Goal: Transaction & Acquisition: Book appointment/travel/reservation

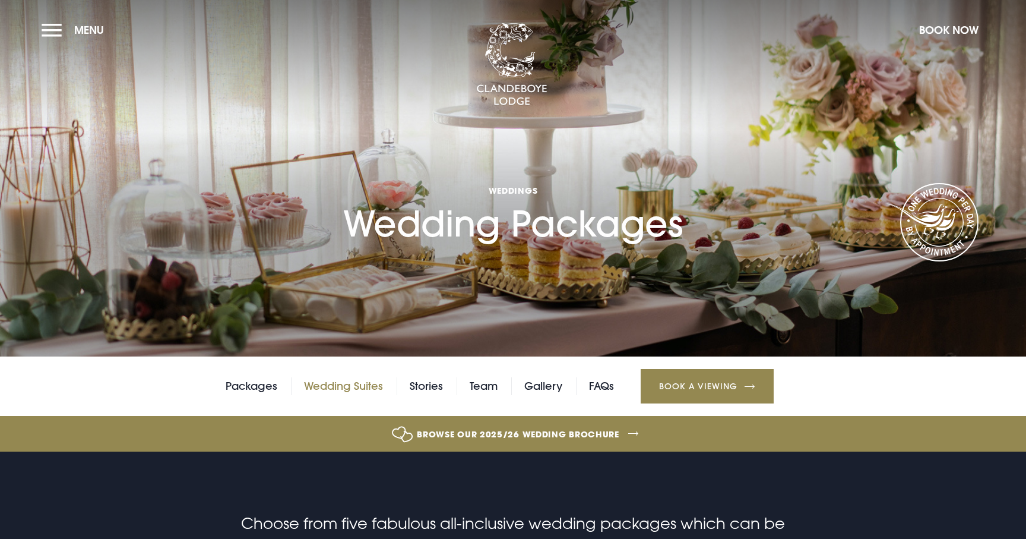
click at [375, 388] on link "Wedding Suites" at bounding box center [343, 386] width 79 height 18
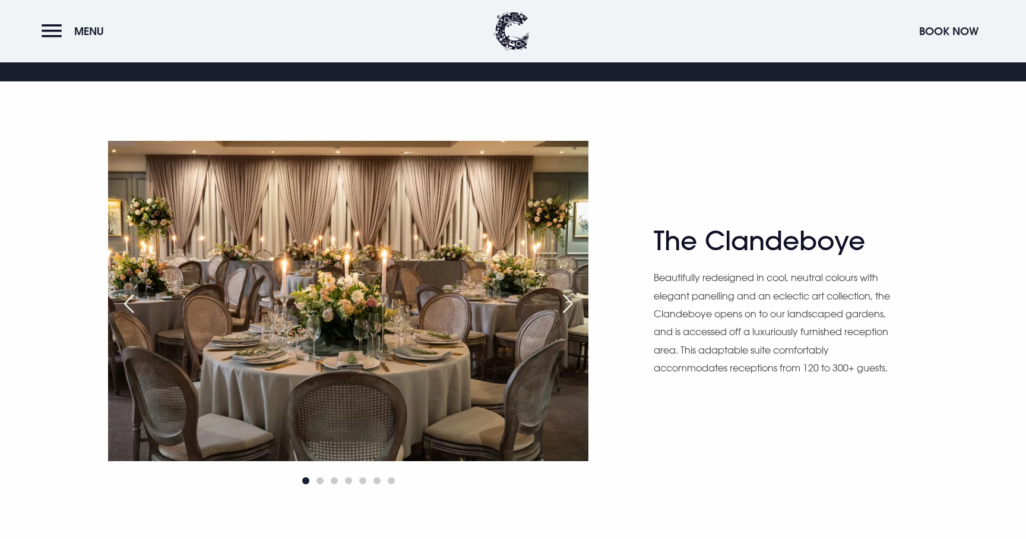
scroll to position [756, 0]
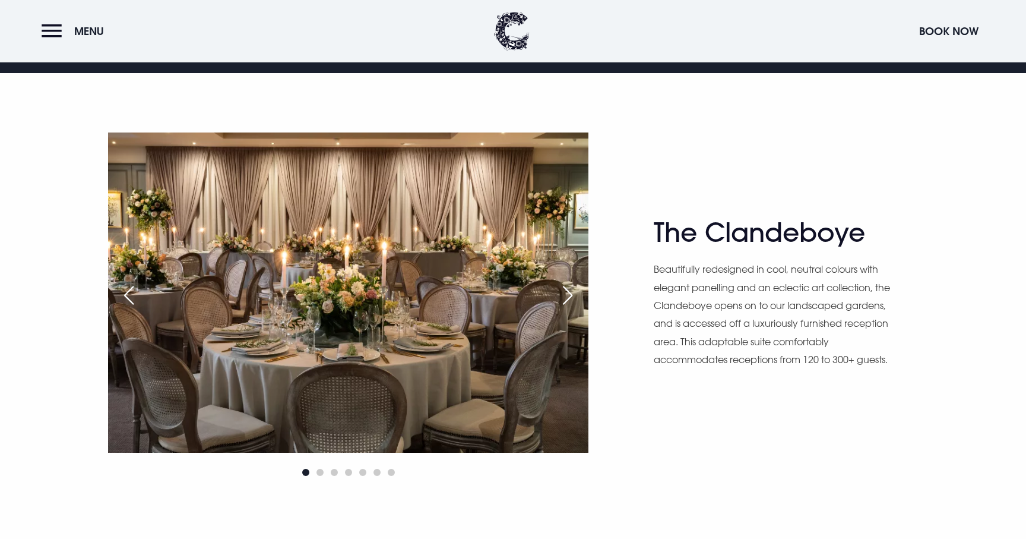
click at [568, 296] on div "Next slide" at bounding box center [568, 295] width 30 height 26
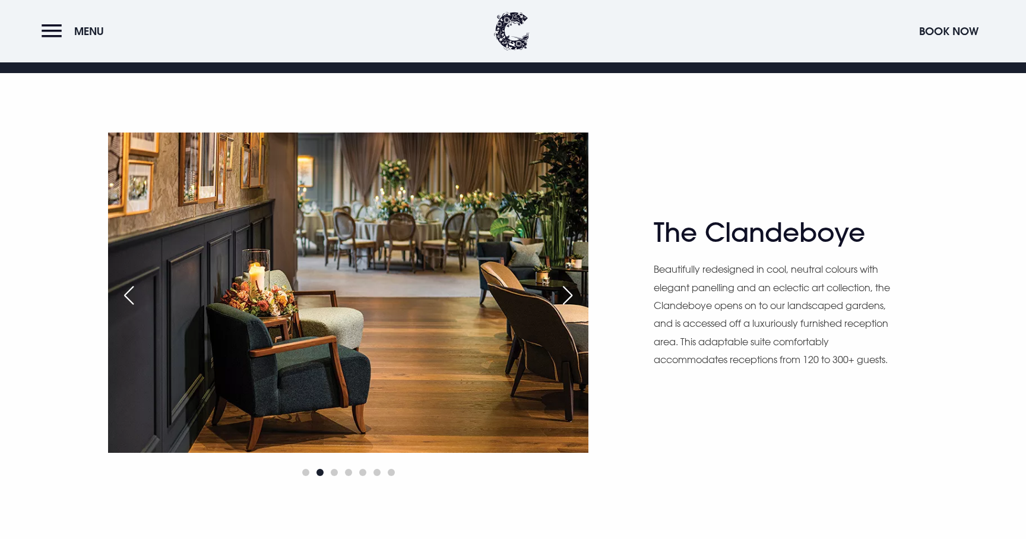
click at [568, 296] on div "Next slide" at bounding box center [568, 295] width 30 height 26
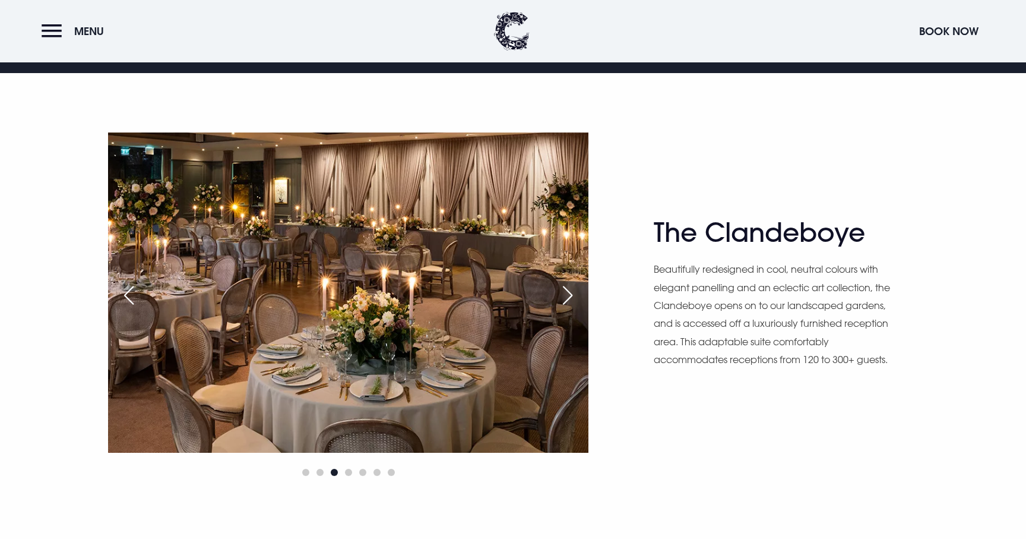
click at [568, 296] on div "Next slide" at bounding box center [568, 295] width 30 height 26
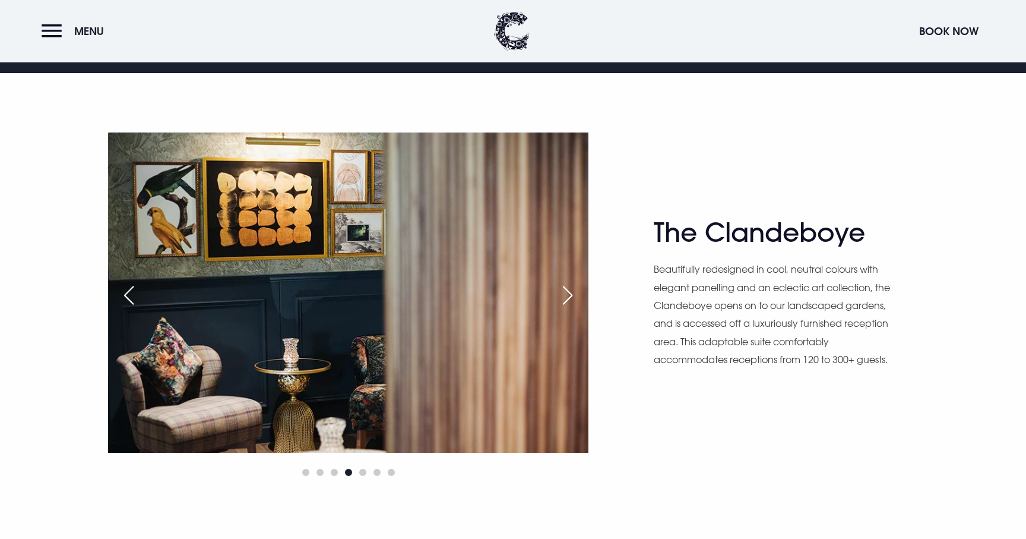
click at [568, 296] on div "Next slide" at bounding box center [568, 295] width 30 height 26
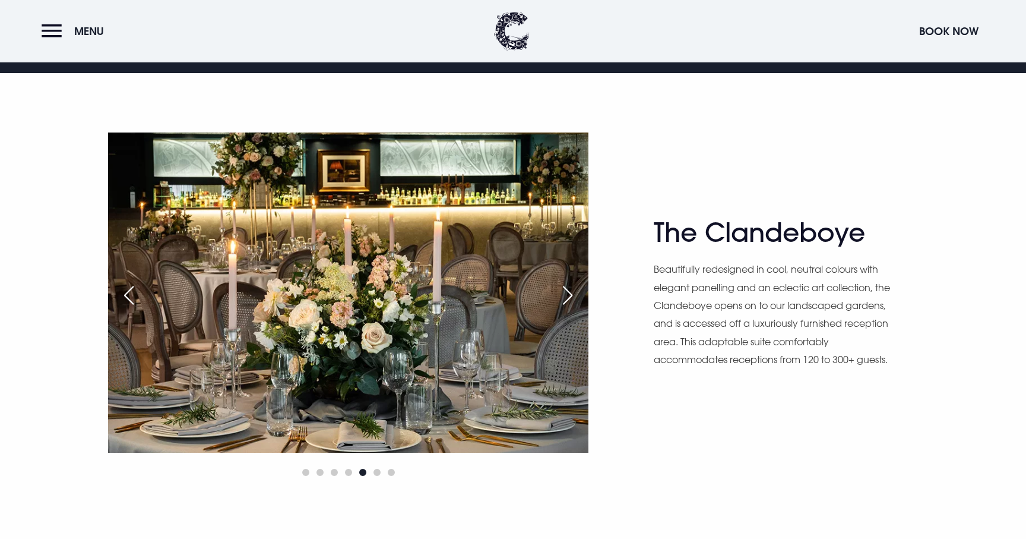
click at [568, 296] on div "Next slide" at bounding box center [568, 295] width 30 height 26
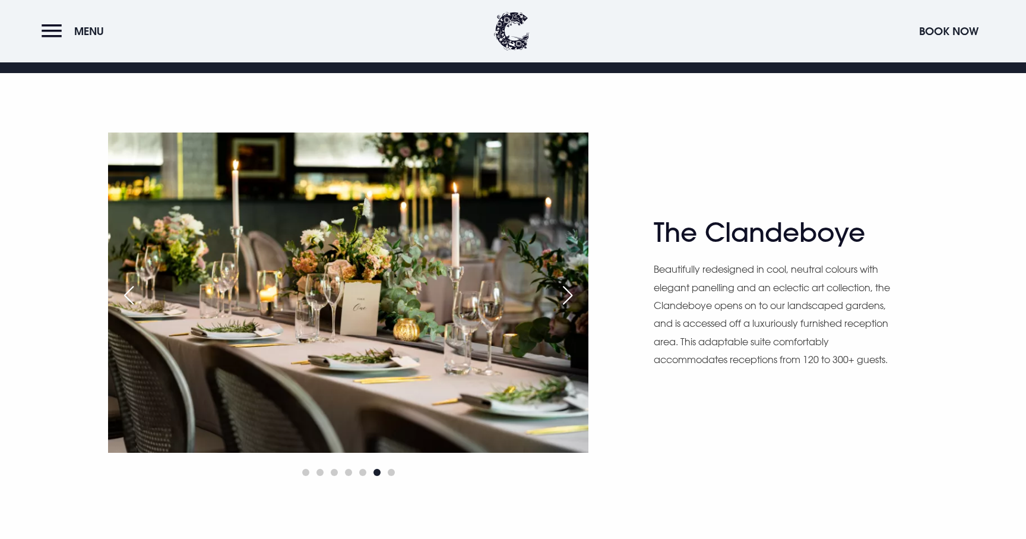
click at [568, 296] on div "Next slide" at bounding box center [568, 295] width 30 height 26
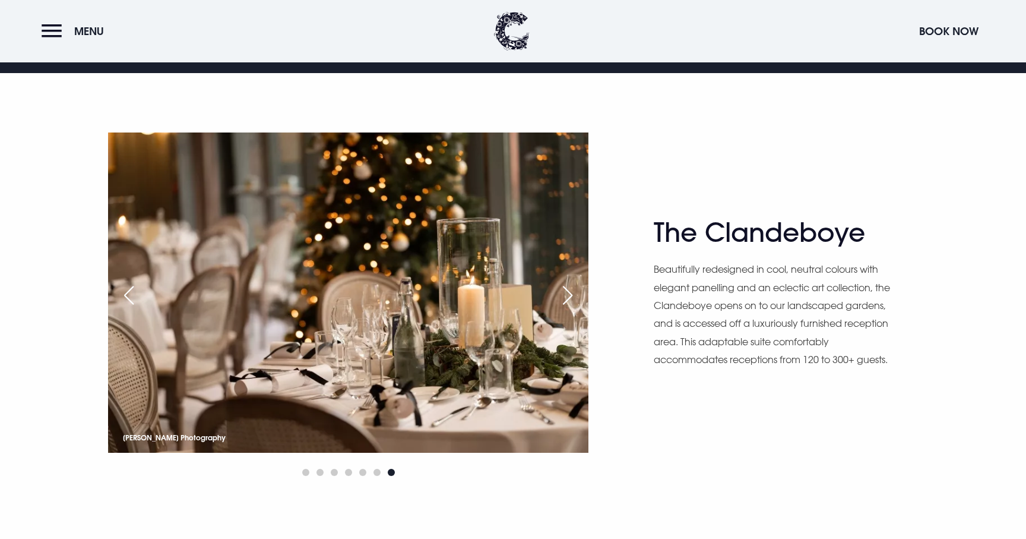
click at [568, 296] on div "Next slide" at bounding box center [568, 295] width 30 height 26
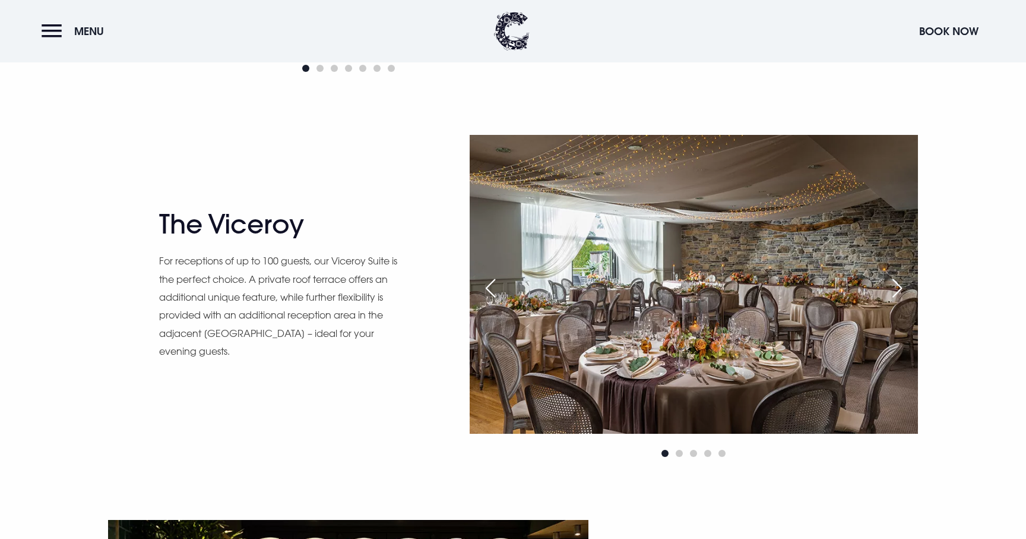
scroll to position [1184, 0]
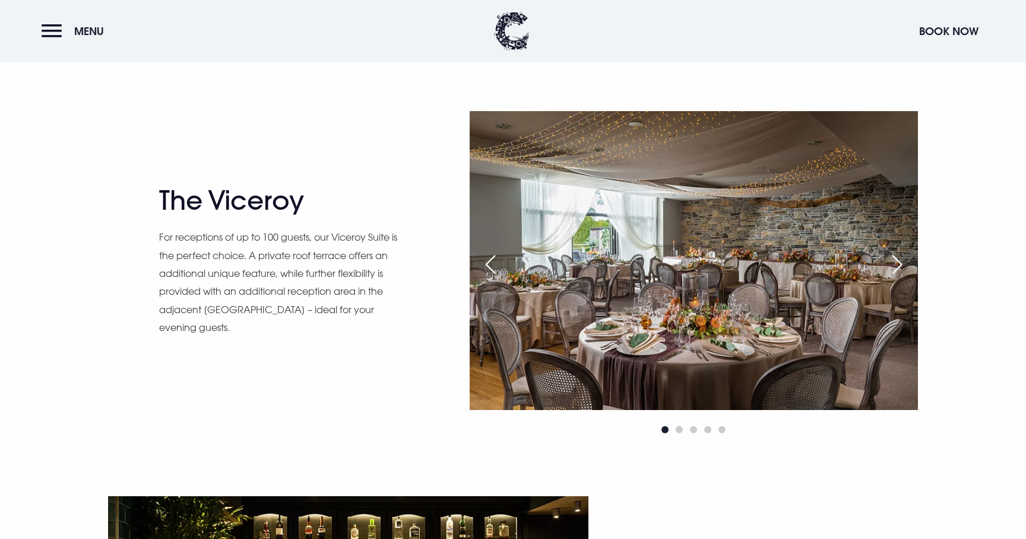
click at [896, 267] on div "Next slide" at bounding box center [898, 264] width 30 height 26
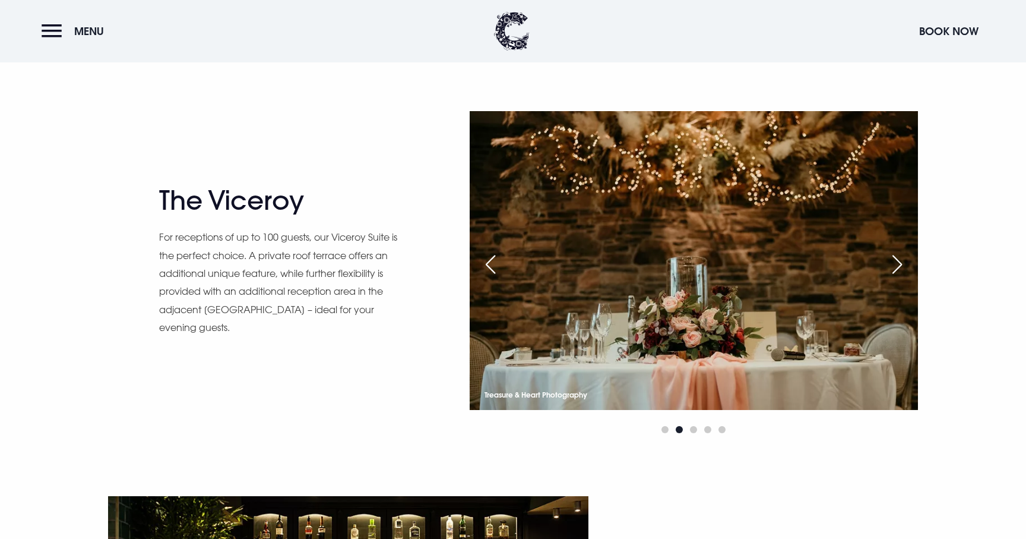
click at [896, 267] on div "Next slide" at bounding box center [898, 264] width 30 height 26
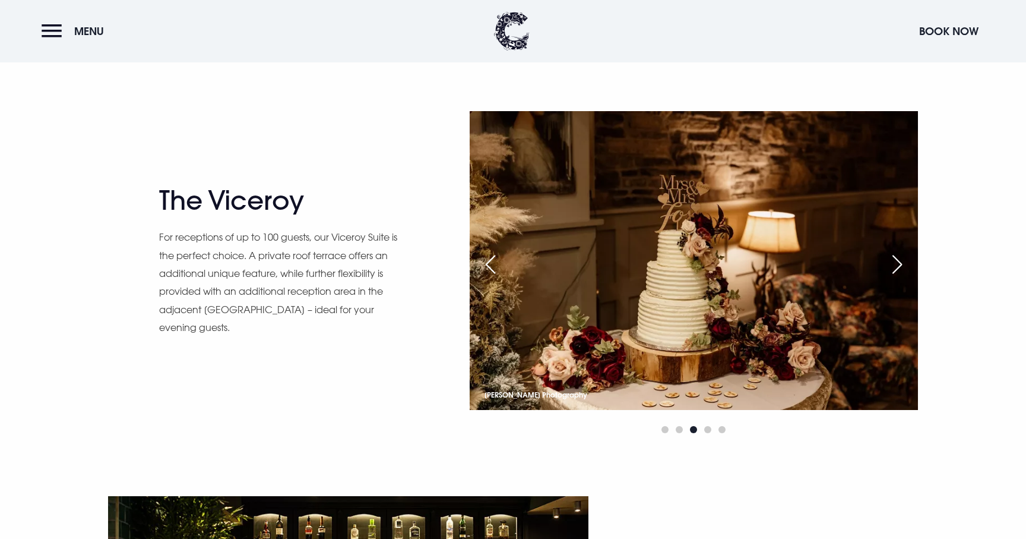
click at [896, 267] on div "Next slide" at bounding box center [898, 264] width 30 height 26
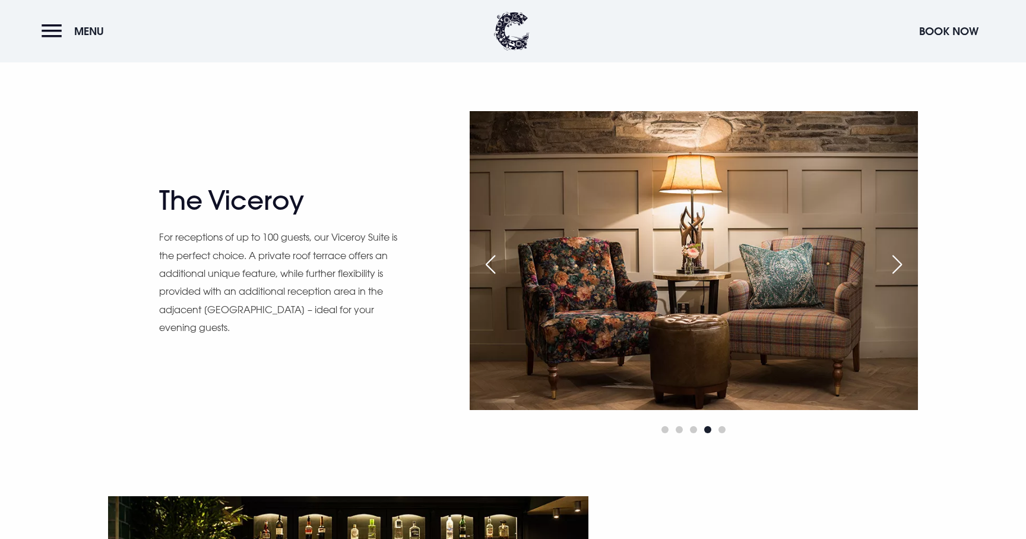
click at [896, 267] on div "Next slide" at bounding box center [898, 264] width 30 height 26
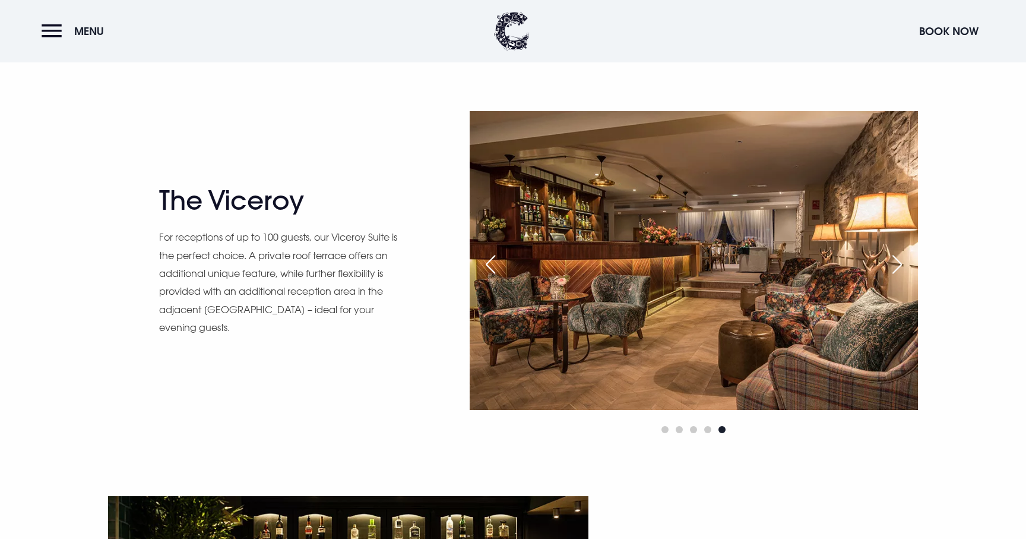
click at [896, 267] on div "Next slide" at bounding box center [898, 264] width 30 height 26
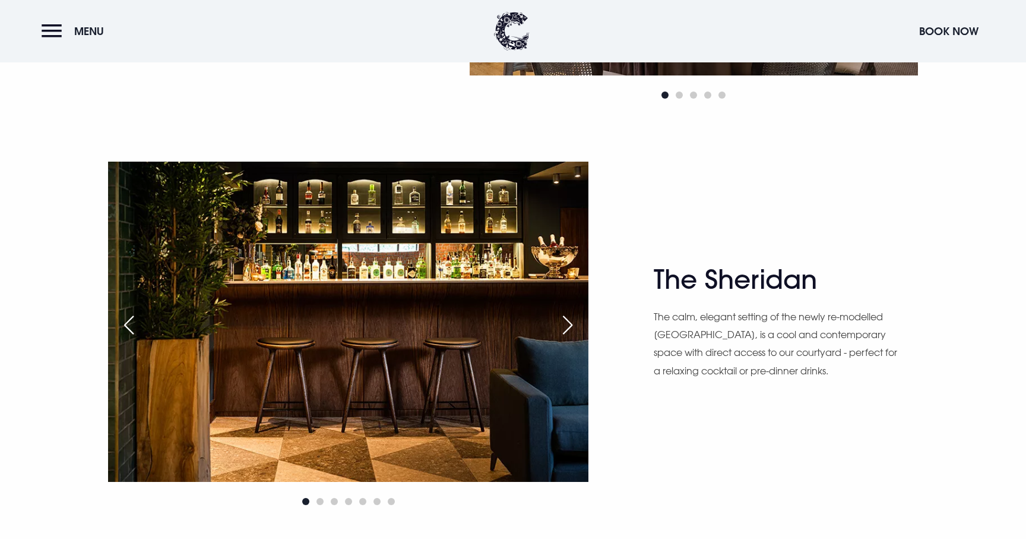
scroll to position [1540, 0]
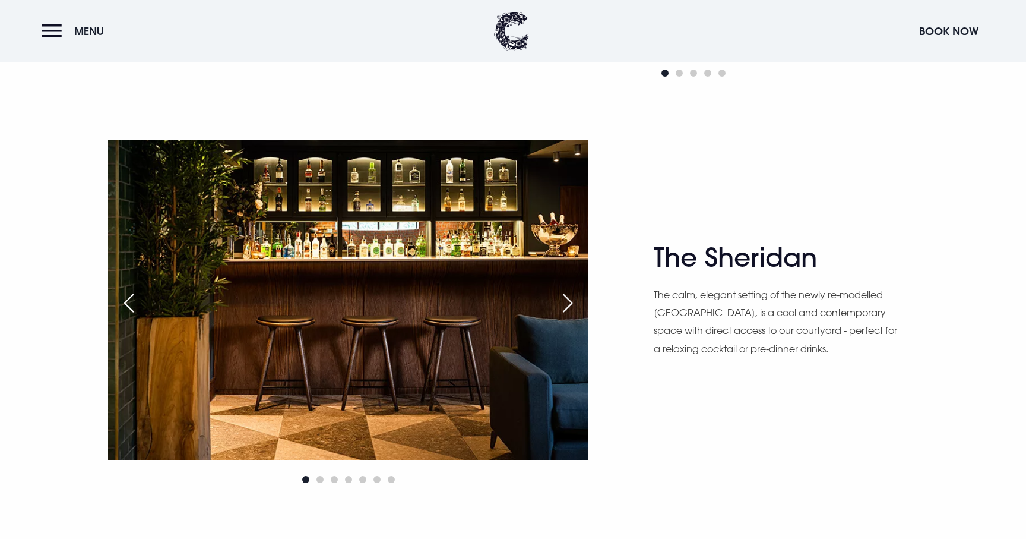
click at [568, 308] on div "Next slide" at bounding box center [568, 303] width 30 height 26
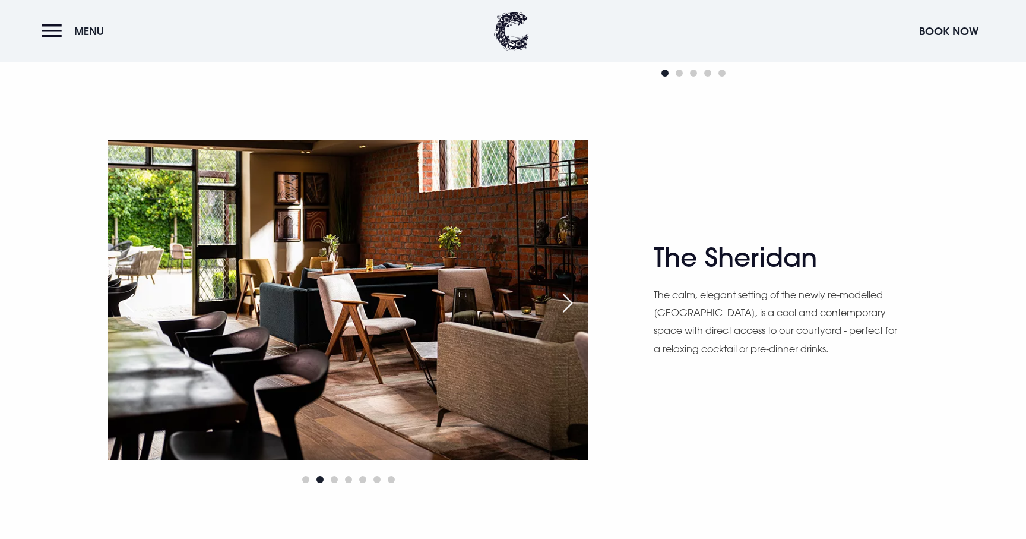
click at [568, 308] on div "Next slide" at bounding box center [568, 303] width 30 height 26
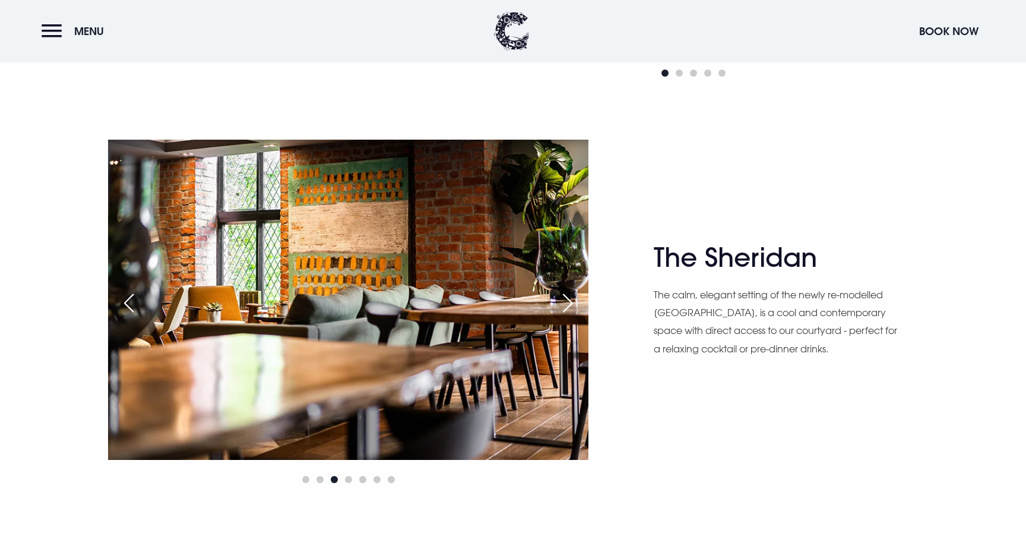
click at [568, 308] on div "Next slide" at bounding box center [568, 303] width 30 height 26
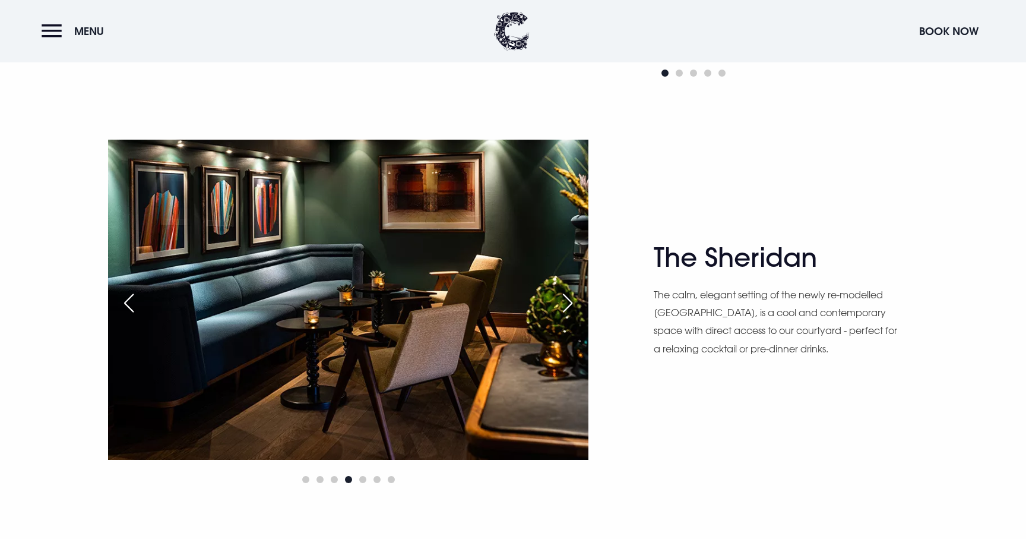
click at [569, 305] on div "Next slide" at bounding box center [568, 303] width 30 height 26
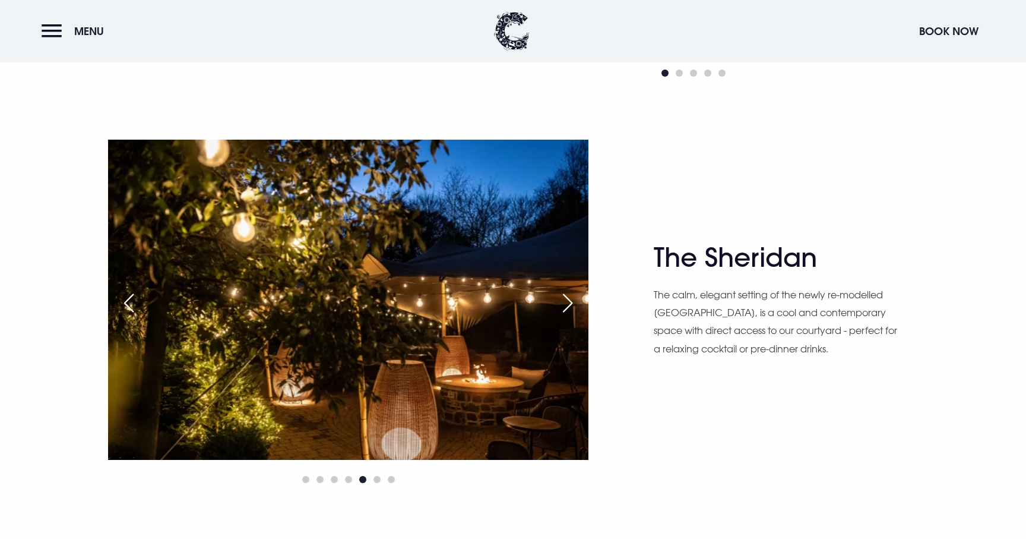
click at [569, 305] on div "Next slide" at bounding box center [568, 303] width 30 height 26
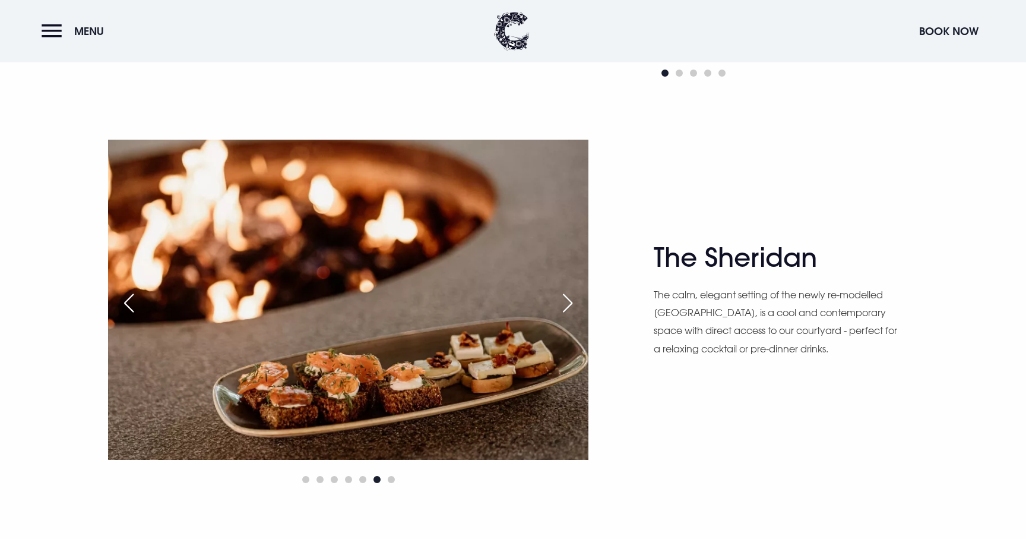
click at [569, 305] on div "Next slide" at bounding box center [568, 303] width 30 height 26
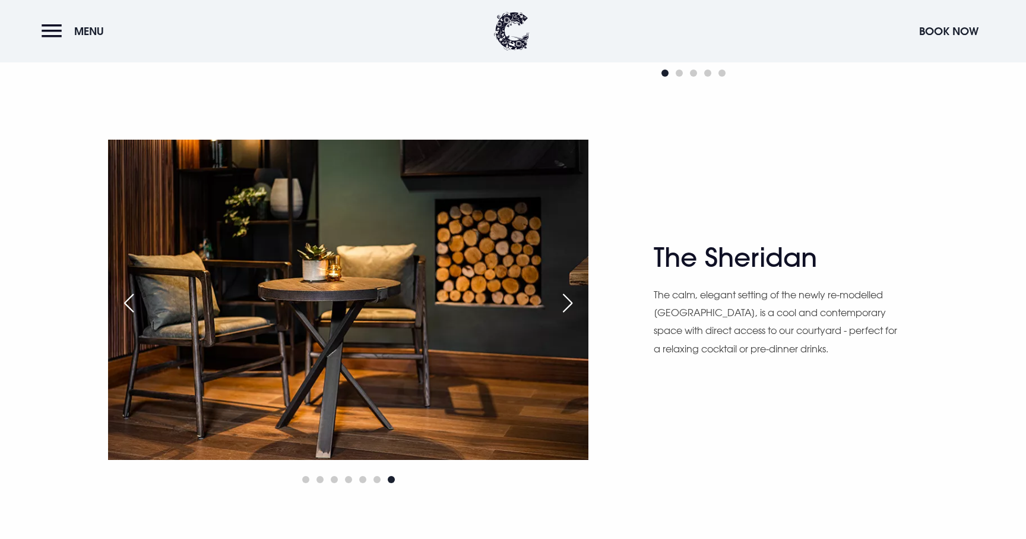
click at [569, 305] on div "Next slide" at bounding box center [568, 303] width 30 height 26
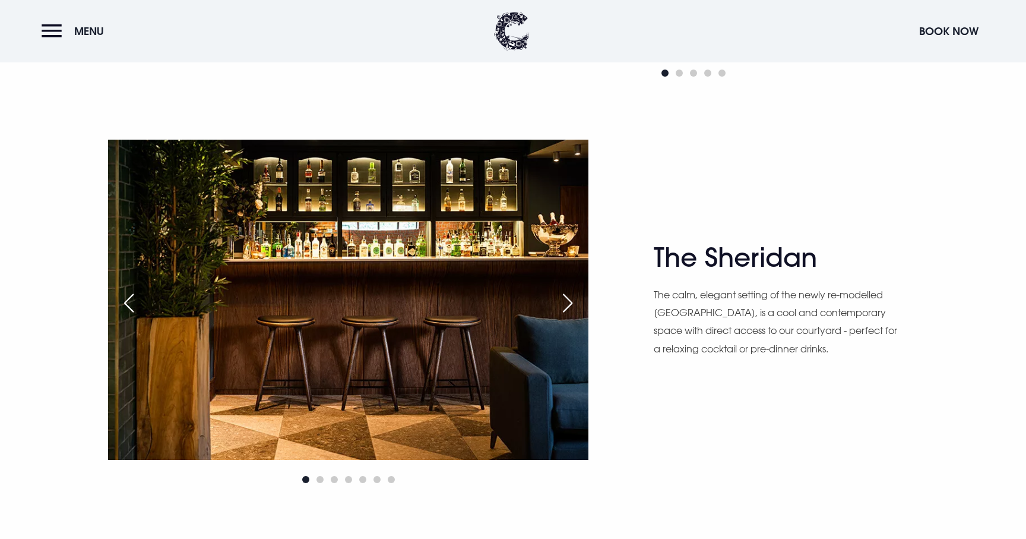
click at [569, 305] on div "Next slide" at bounding box center [568, 303] width 30 height 26
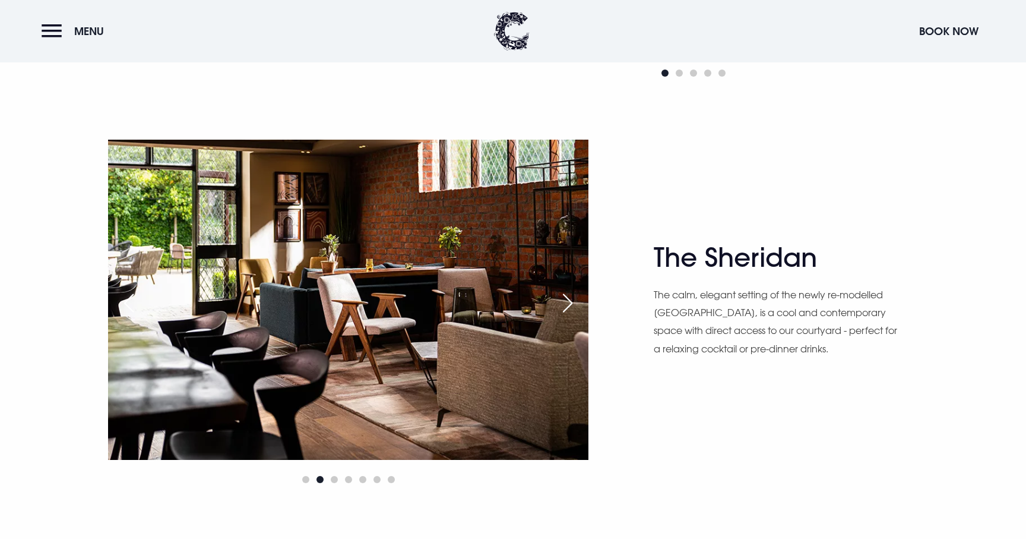
click at [569, 305] on div "Next slide" at bounding box center [568, 303] width 30 height 26
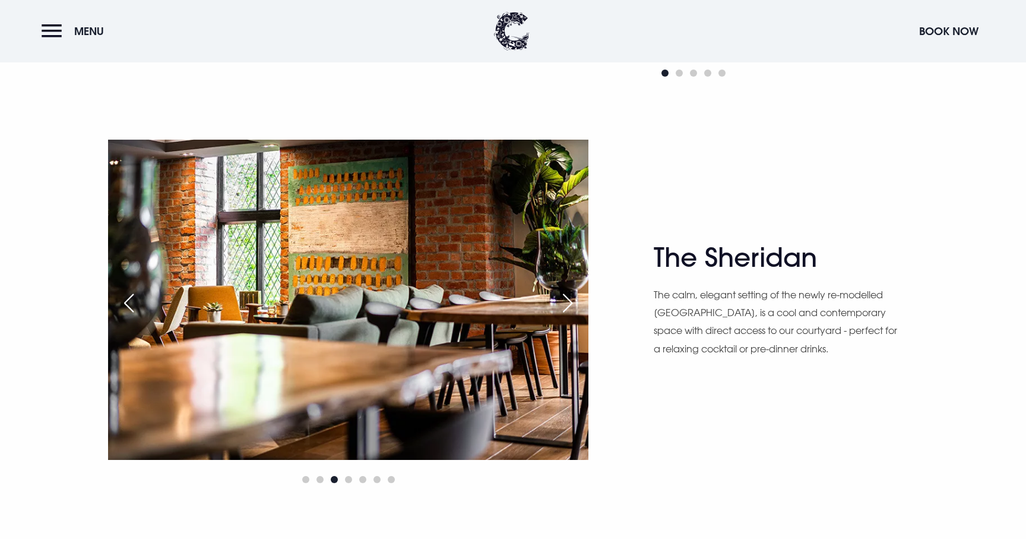
click at [569, 305] on div "Next slide" at bounding box center [568, 303] width 30 height 26
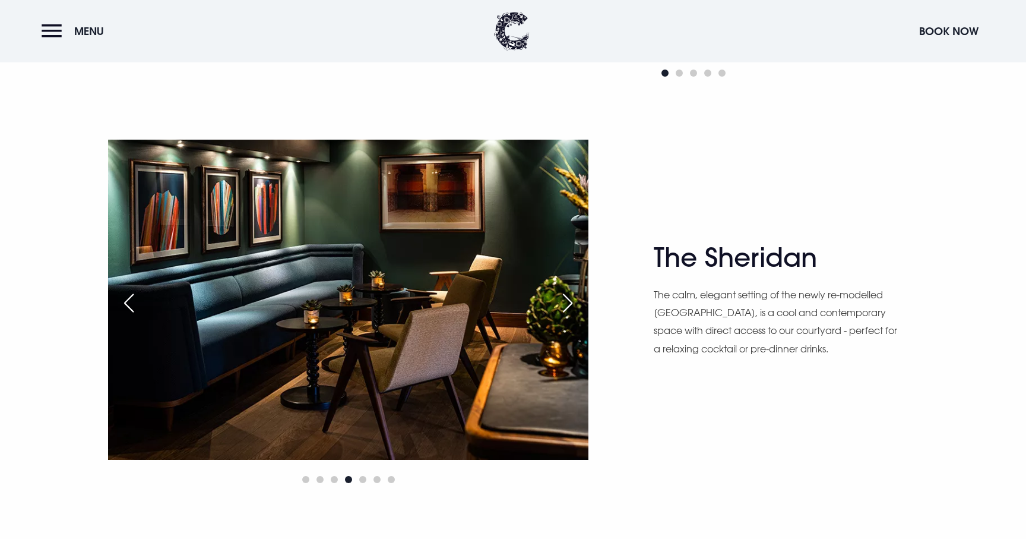
click at [569, 305] on div "Next slide" at bounding box center [568, 303] width 30 height 26
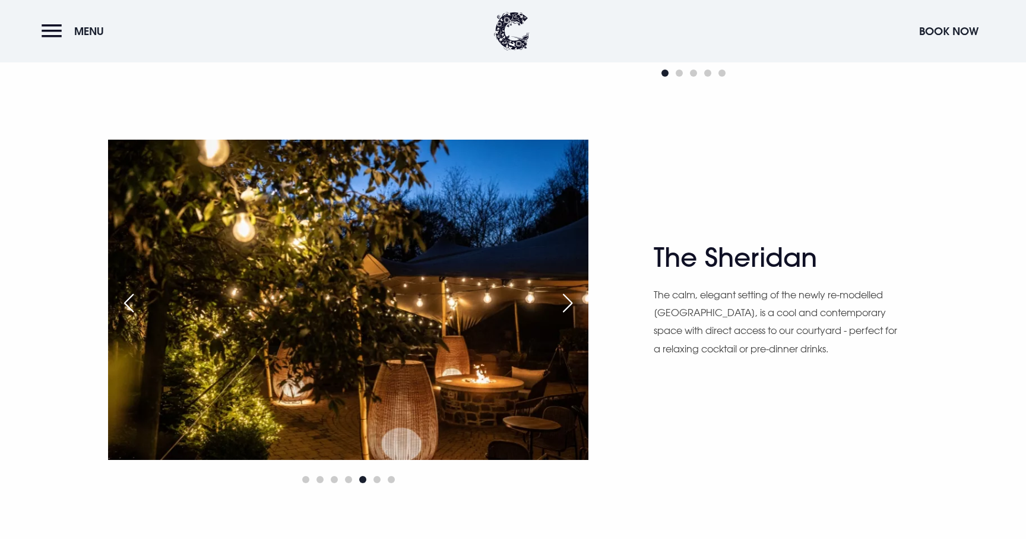
click at [570, 305] on div "Next slide" at bounding box center [568, 303] width 30 height 26
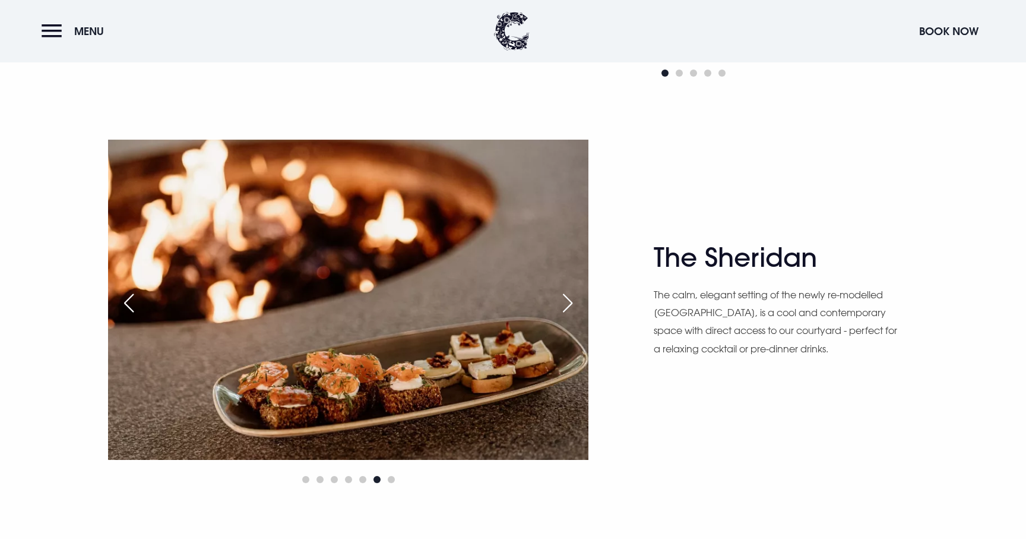
click at [570, 305] on div "Next slide" at bounding box center [568, 303] width 30 height 26
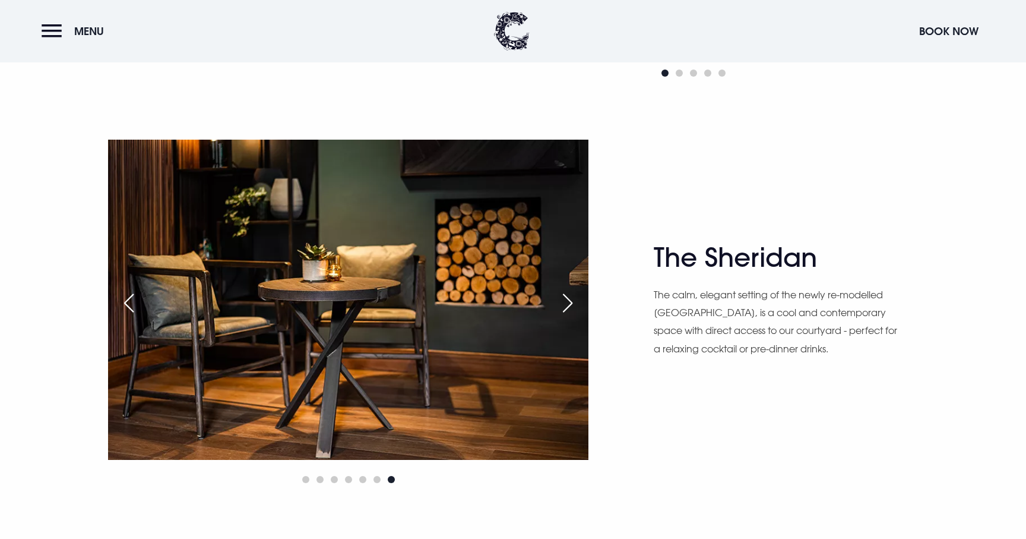
click at [570, 305] on div "Next slide" at bounding box center [568, 303] width 30 height 26
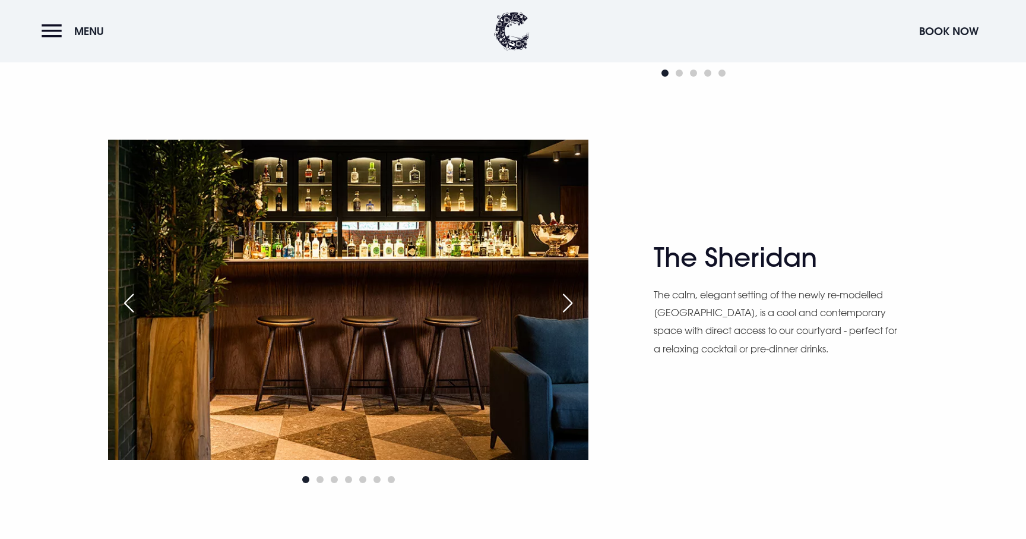
click at [570, 305] on div "Next slide" at bounding box center [568, 303] width 30 height 26
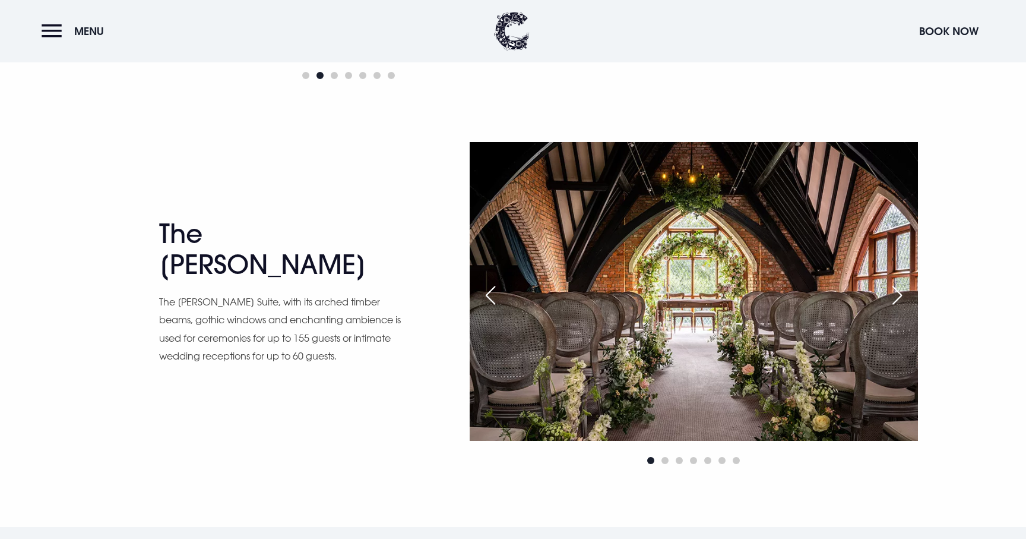
scroll to position [1968, 0]
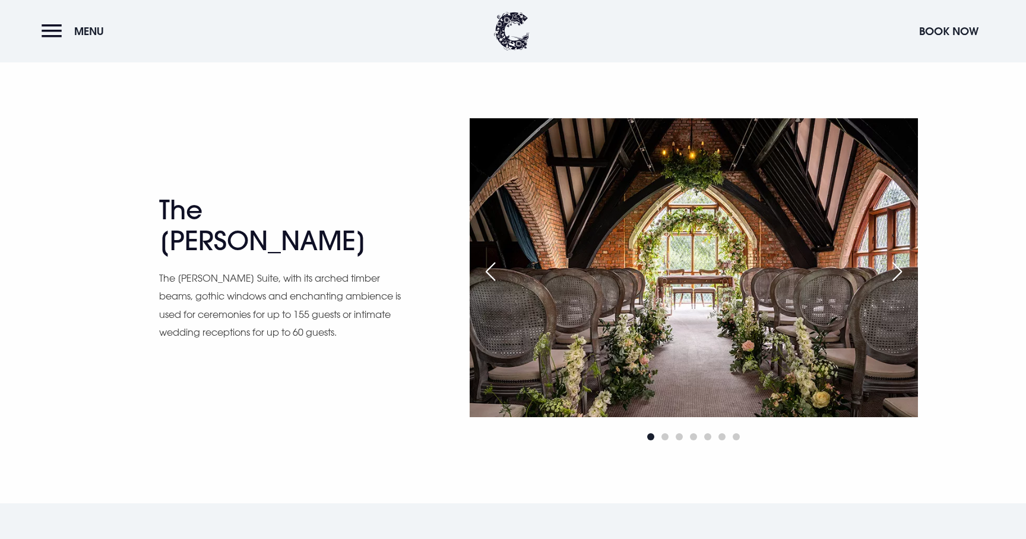
click at [895, 273] on div "Next slide" at bounding box center [898, 271] width 30 height 26
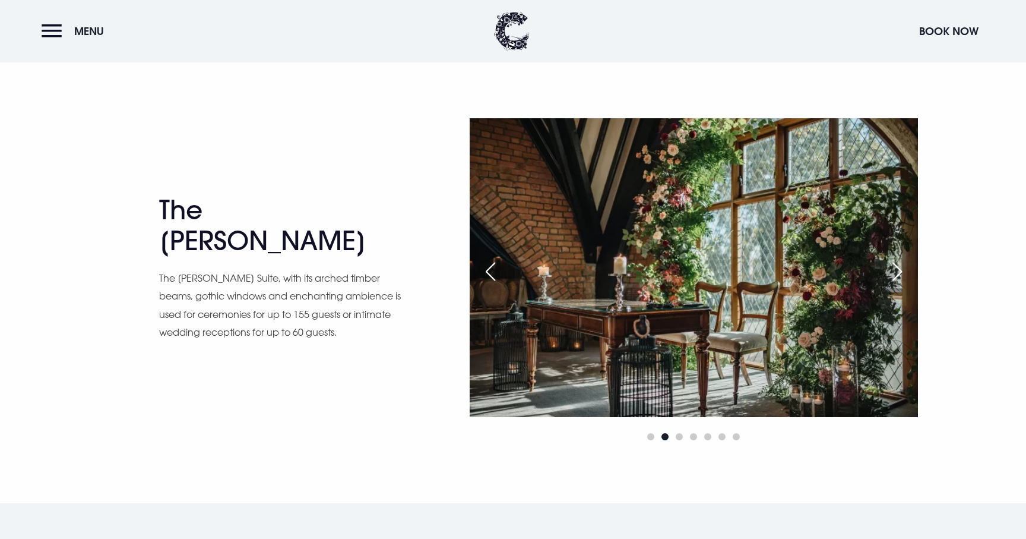
click at [895, 273] on div "Next slide" at bounding box center [898, 271] width 30 height 26
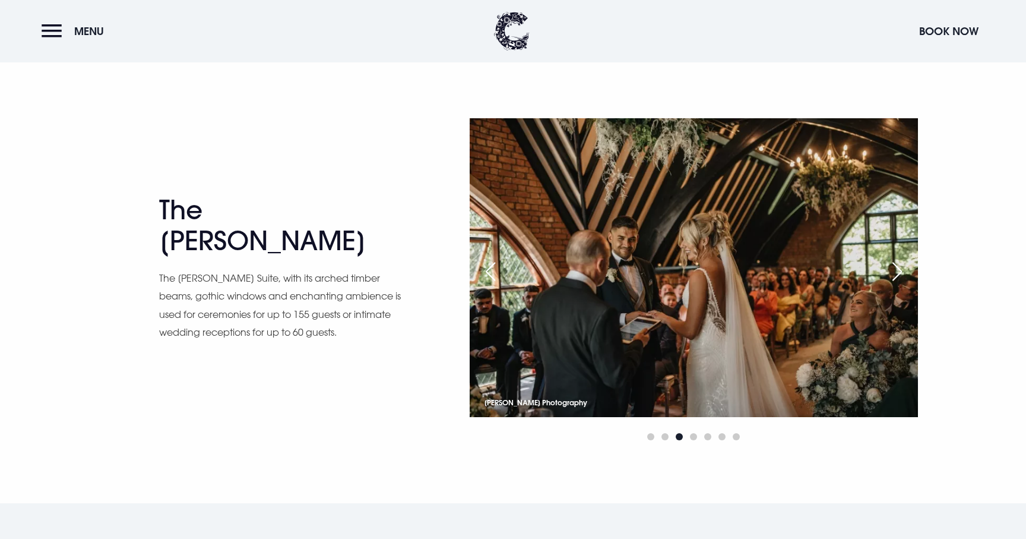
click at [900, 271] on div "Next slide" at bounding box center [898, 271] width 30 height 26
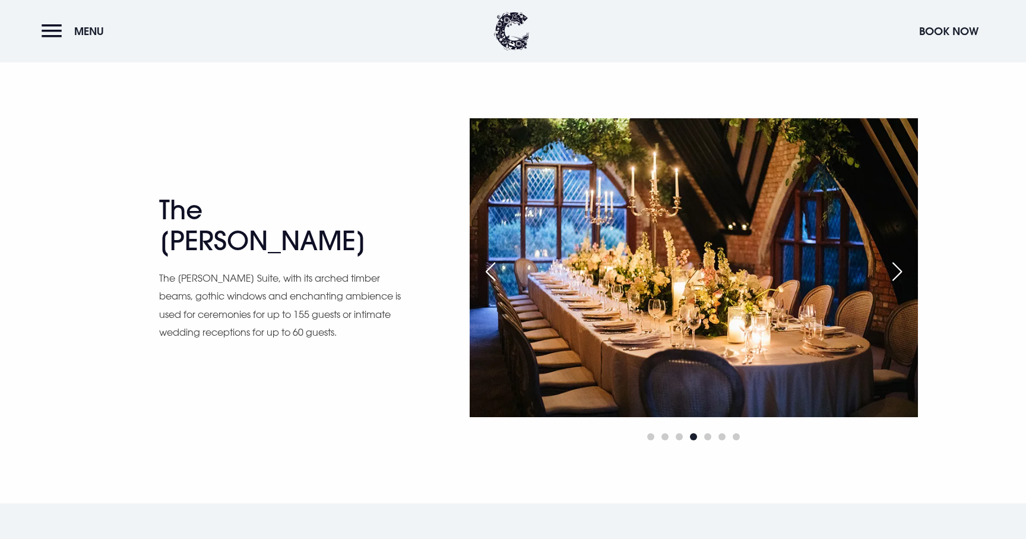
click at [901, 274] on div "Next slide" at bounding box center [898, 271] width 30 height 26
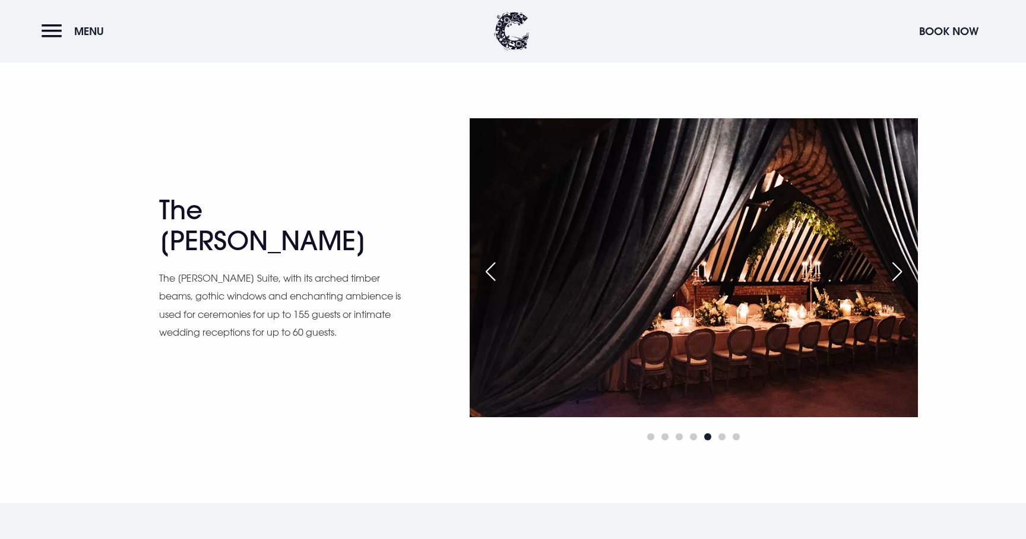
click at [901, 274] on div "Next slide" at bounding box center [898, 271] width 30 height 26
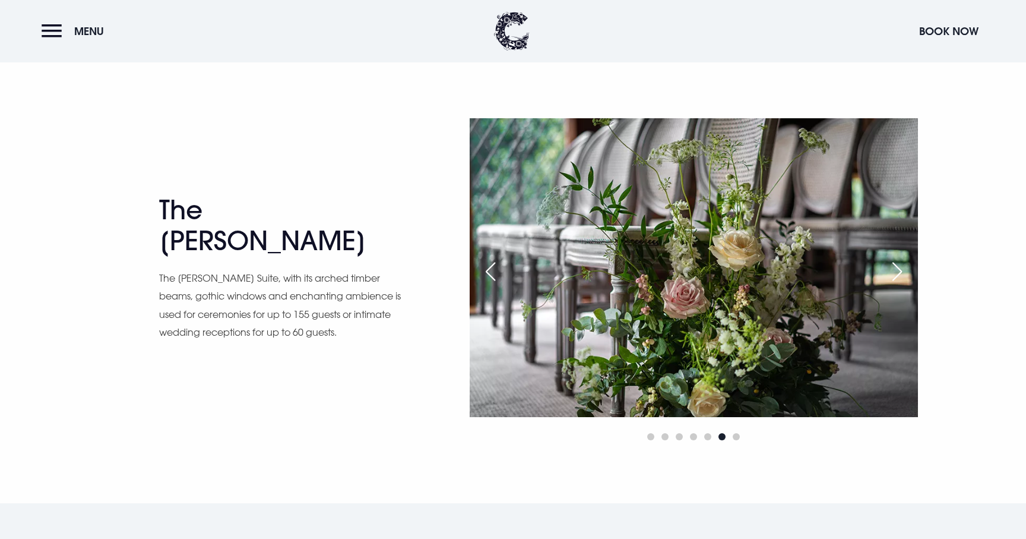
click at [901, 274] on div "Next slide" at bounding box center [898, 271] width 30 height 26
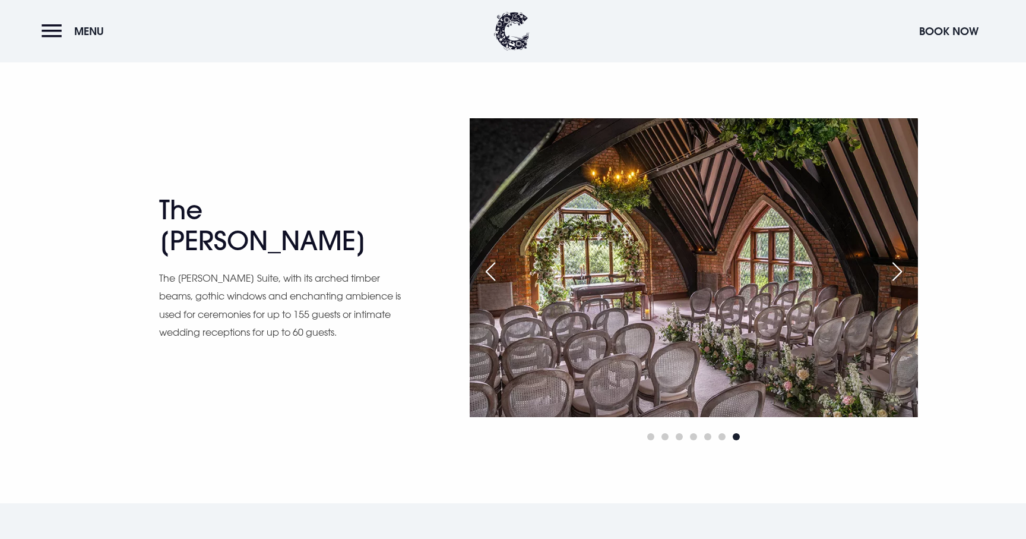
click at [901, 274] on div "Next slide" at bounding box center [898, 271] width 30 height 26
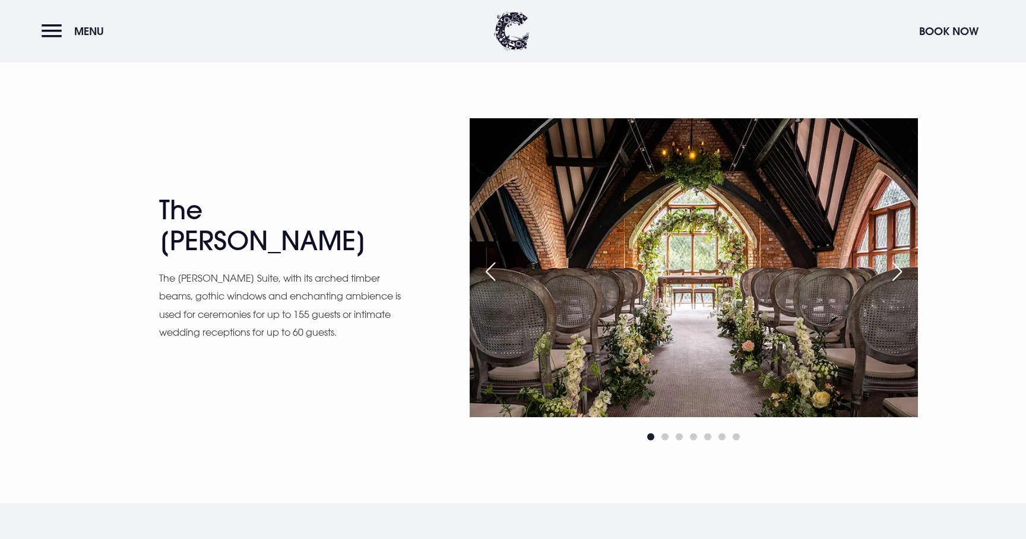
click at [901, 274] on div "Next slide" at bounding box center [898, 271] width 30 height 26
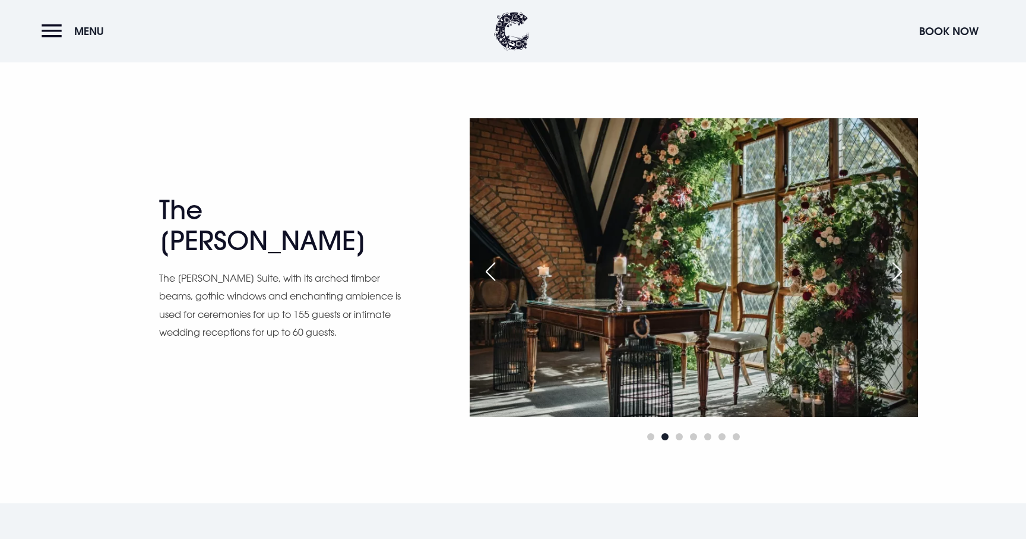
click at [901, 274] on div "Next slide" at bounding box center [898, 271] width 30 height 26
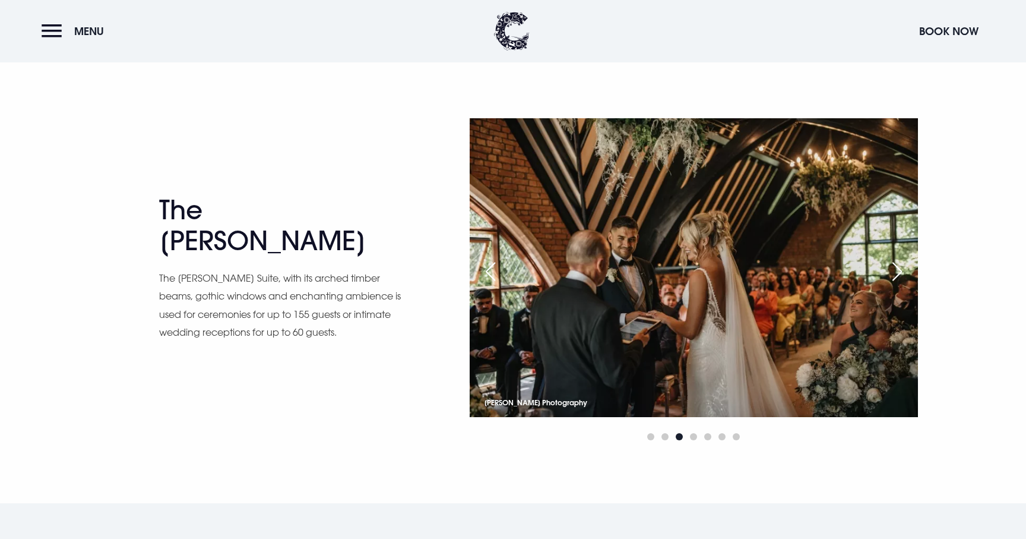
click at [901, 274] on div "Next slide" at bounding box center [898, 271] width 30 height 26
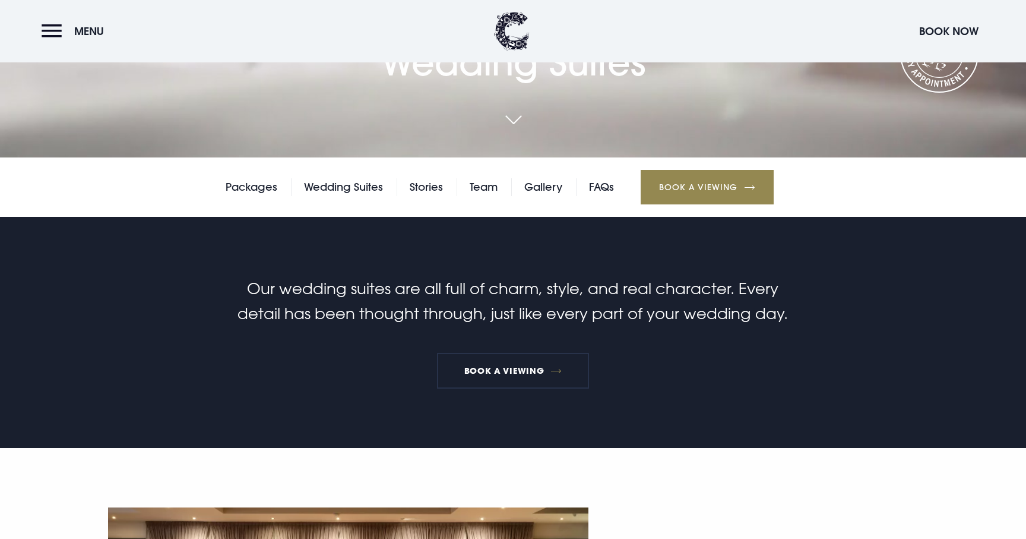
scroll to position [387, 0]
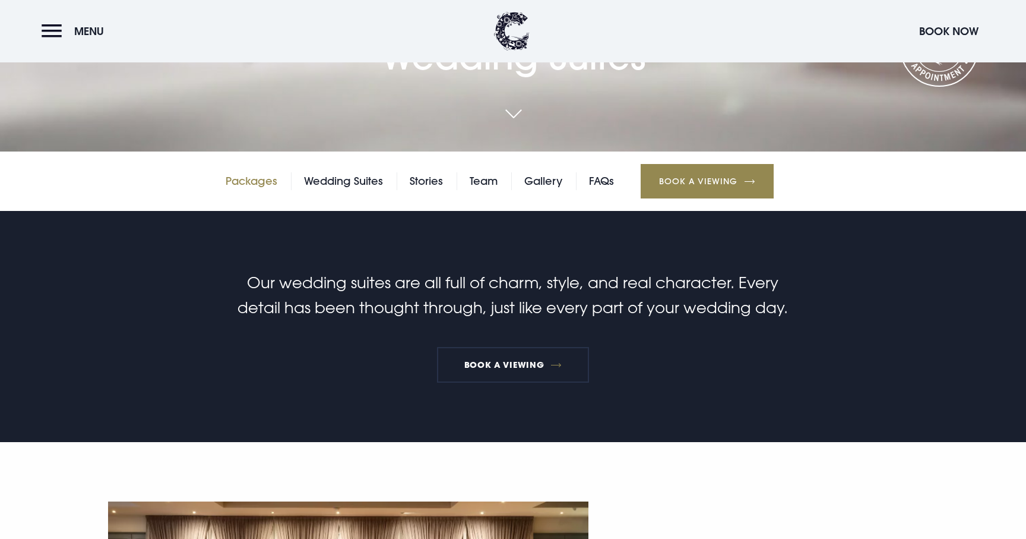
click at [252, 178] on link "Packages" at bounding box center [252, 181] width 52 height 18
